Goal: Information Seeking & Learning: Learn about a topic

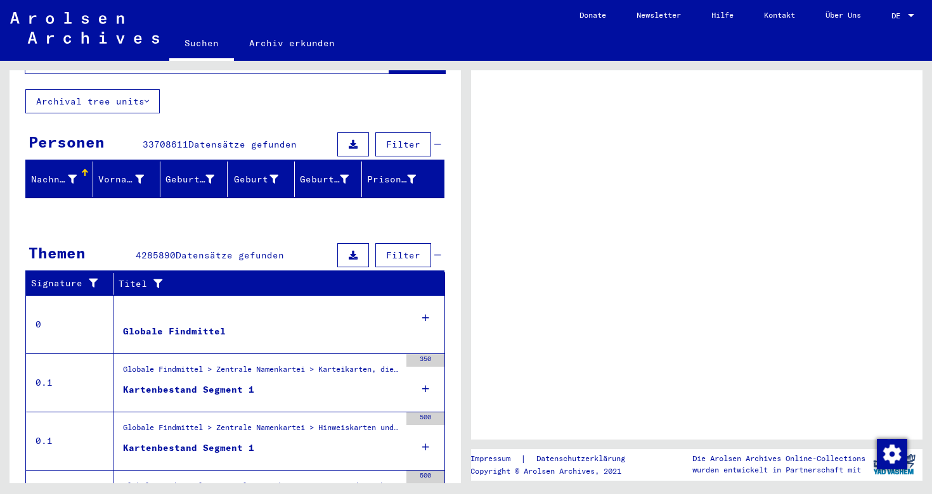
scroll to position [200, 0]
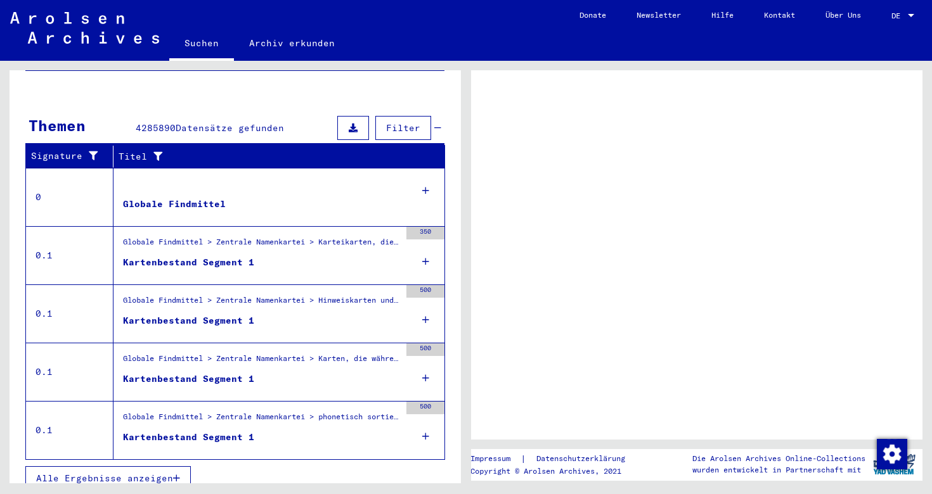
click at [286, 373] on figure "Kartenbestand Segment 1" at bounding box center [261, 382] width 277 height 19
click at [206, 373] on div "Kartenbestand Segment 1" at bounding box center [188, 379] width 131 height 13
click at [898, 11] on span "DE" at bounding box center [898, 15] width 14 height 9
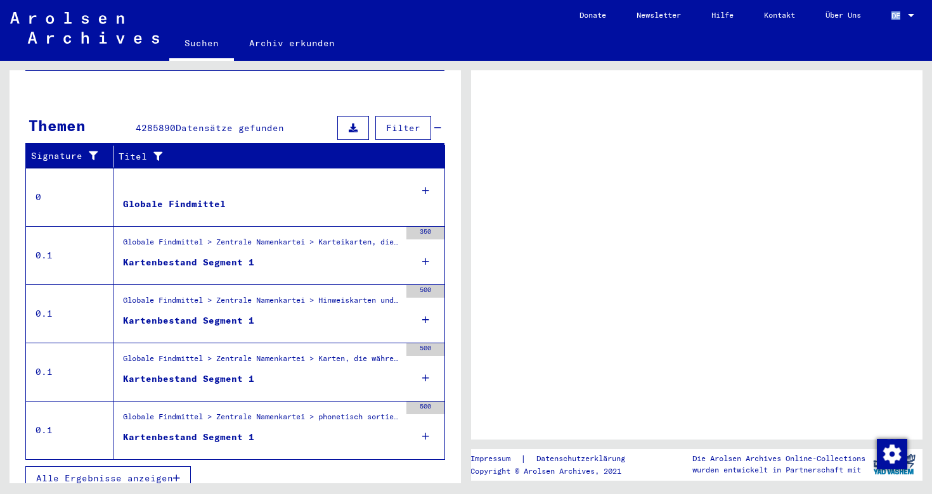
click at [898, 11] on span "DE" at bounding box center [898, 15] width 14 height 9
click at [427, 174] on icon at bounding box center [425, 191] width 7 height 44
